Goal: Information Seeking & Learning: Learn about a topic

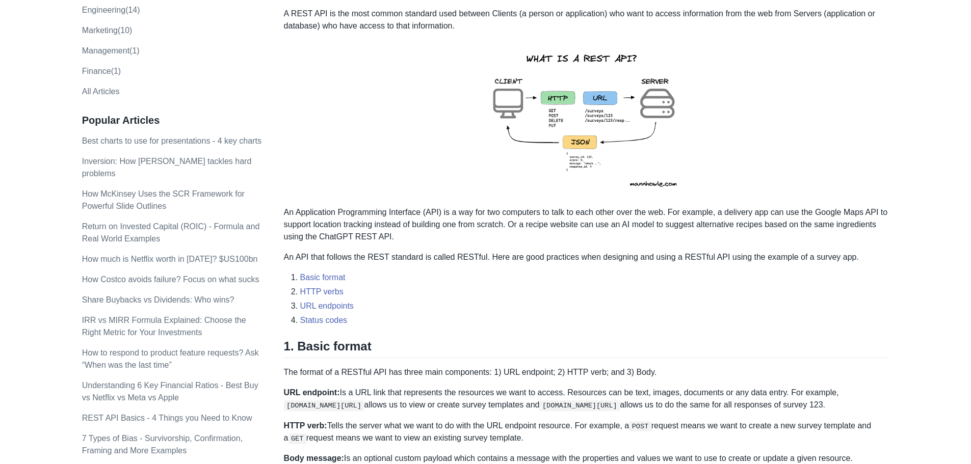
scroll to position [51, 0]
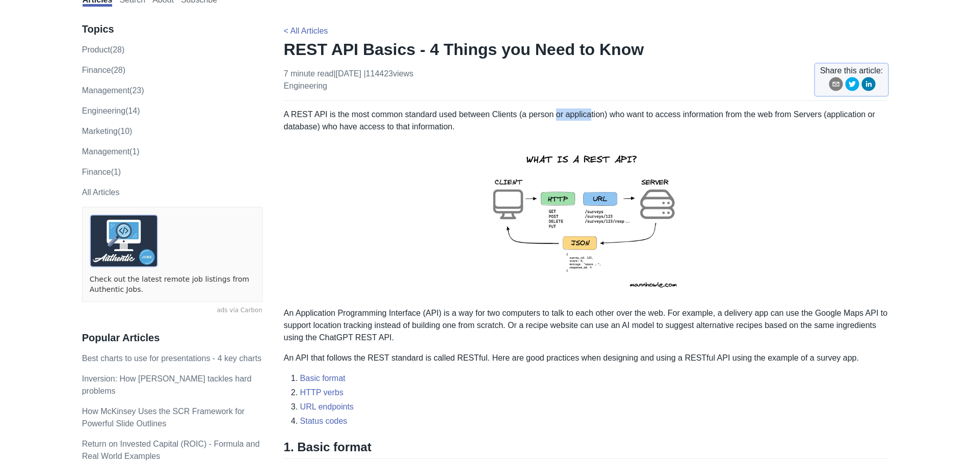
drag, startPoint x: 551, startPoint y: 114, endPoint x: 586, endPoint y: 113, distance: 34.7
click at [586, 113] on p "A REST API is the most common standard used between Clients (a person or applic…" at bounding box center [587, 121] width 606 height 24
drag, startPoint x: 290, startPoint y: 125, endPoint x: 526, endPoint y: 127, distance: 236.5
click at [498, 122] on p "A REST API is the most common standard used between Clients (a person or applic…" at bounding box center [587, 121] width 606 height 24
click at [517, 218] on img at bounding box center [586, 220] width 223 height 158
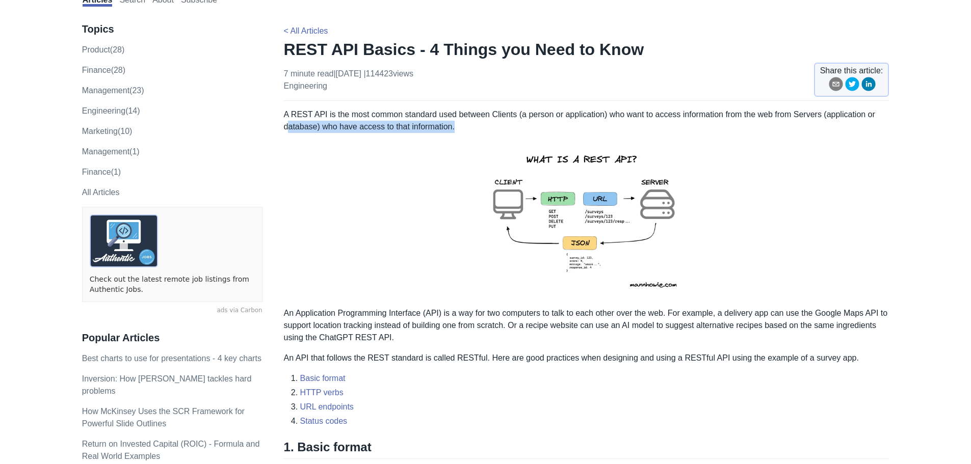
click at [501, 185] on img at bounding box center [586, 220] width 223 height 158
click at [388, 168] on p at bounding box center [587, 220] width 606 height 158
click at [523, 189] on img at bounding box center [586, 220] width 223 height 158
click at [554, 200] on img at bounding box center [586, 220] width 223 height 158
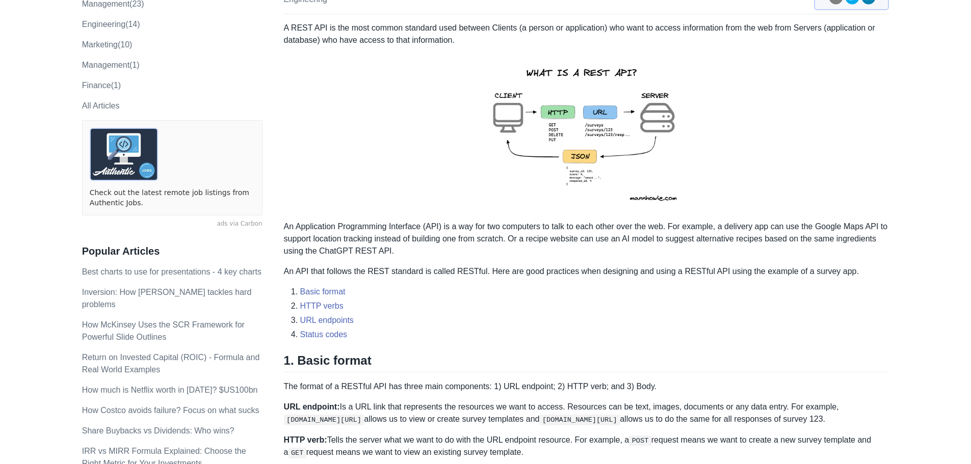
scroll to position [153, 0]
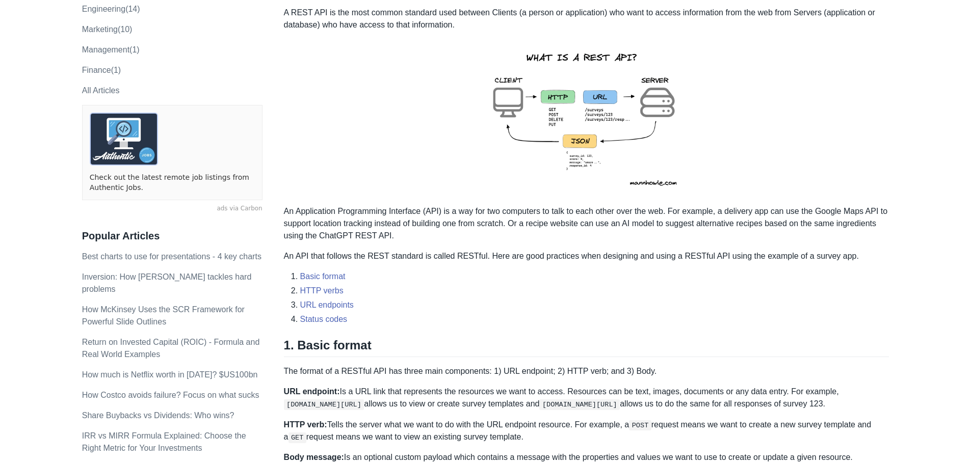
click at [466, 277] on li "Basic format" at bounding box center [594, 277] width 589 height 12
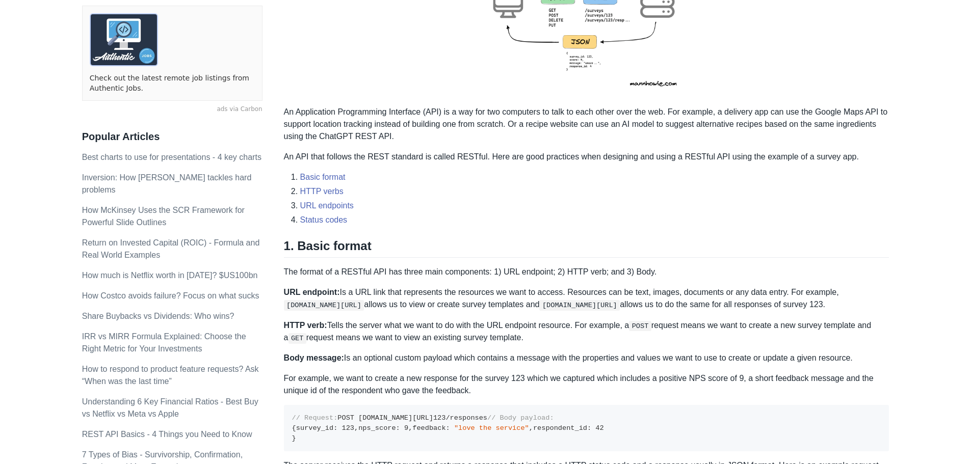
scroll to position [255, 0]
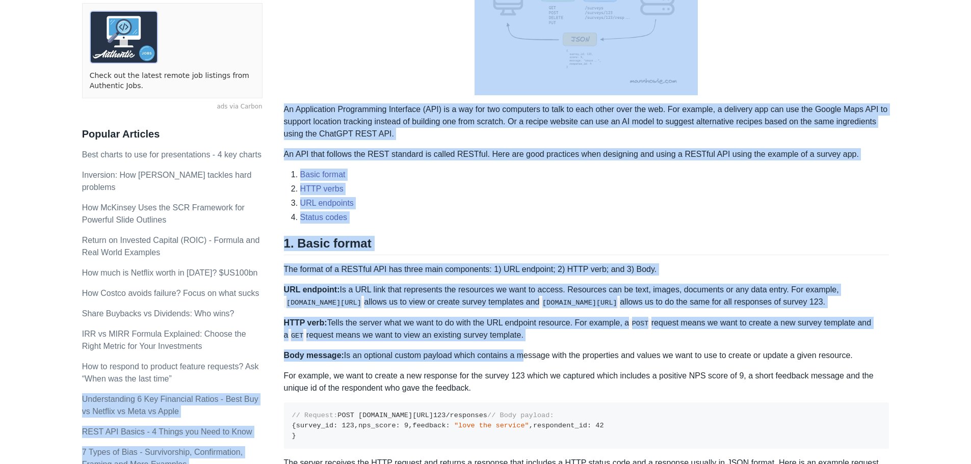
drag, startPoint x: 278, startPoint y: 352, endPoint x: 515, endPoint y: 344, distance: 237.7
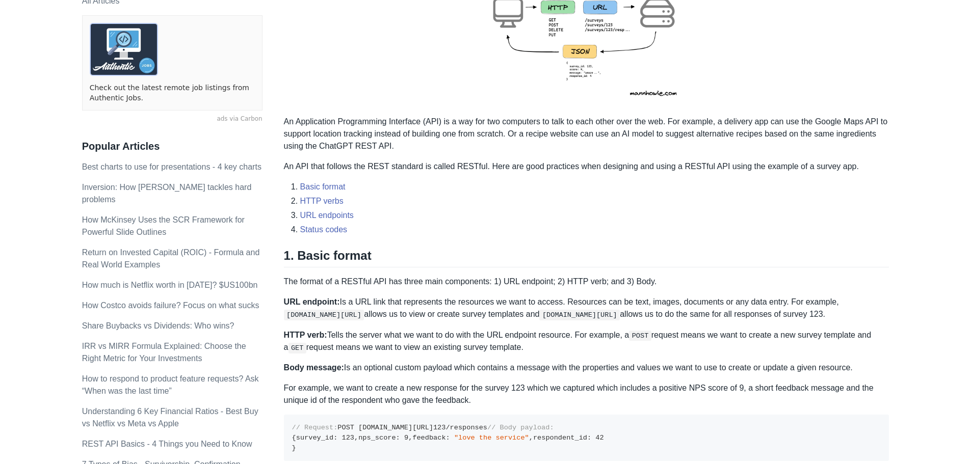
scroll to position [255, 0]
